Goal: Check status: Check status

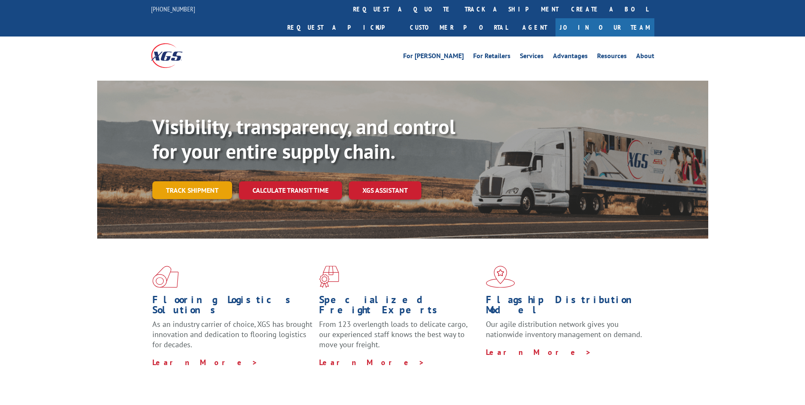
click at [190, 181] on link "Track shipment" at bounding box center [192, 190] width 80 height 18
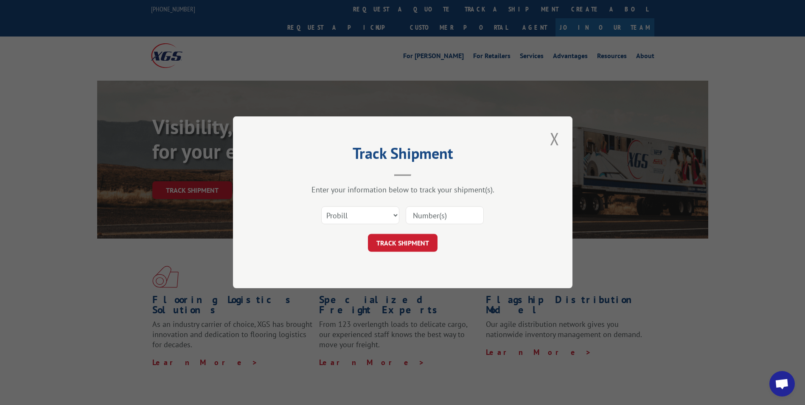
click at [436, 215] on input at bounding box center [444, 216] width 78 height 18
type input "1725626"
click button "TRACK SHIPMENT" at bounding box center [403, 243] width 70 height 18
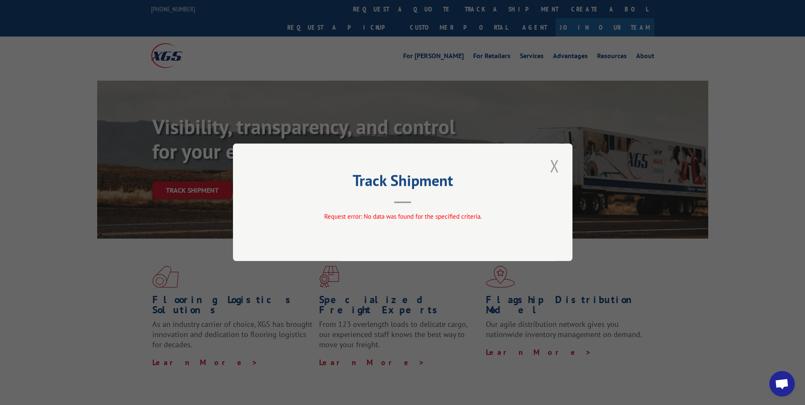
click at [554, 164] on button "Close modal" at bounding box center [554, 165] width 14 height 23
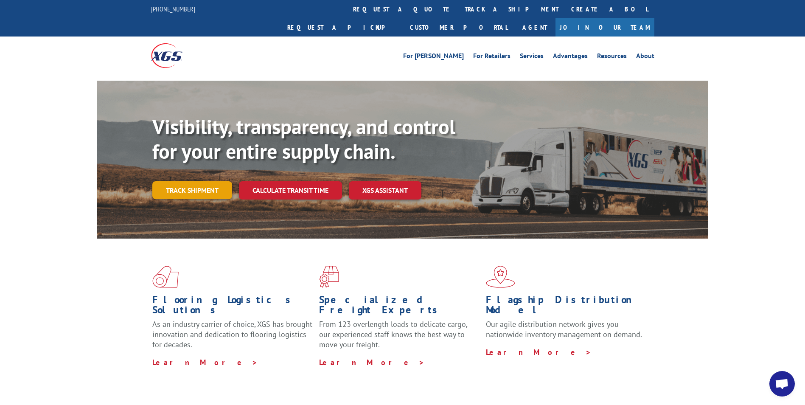
click at [197, 181] on link "Track shipment" at bounding box center [192, 190] width 80 height 18
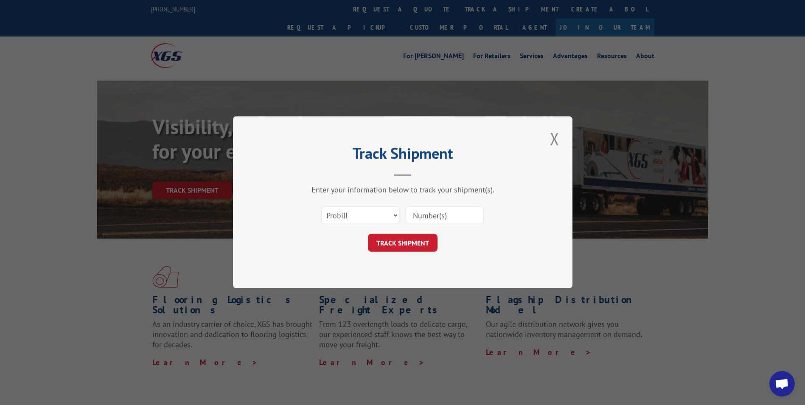
drag, startPoint x: 420, startPoint y: 217, endPoint x: 443, endPoint y: 217, distance: 23.3
click at [420, 217] on input at bounding box center [444, 216] width 78 height 18
type input "17256526"
click button "TRACK SHIPMENT" at bounding box center [403, 243] width 70 height 18
